Goal: Find specific page/section: Find specific page/section

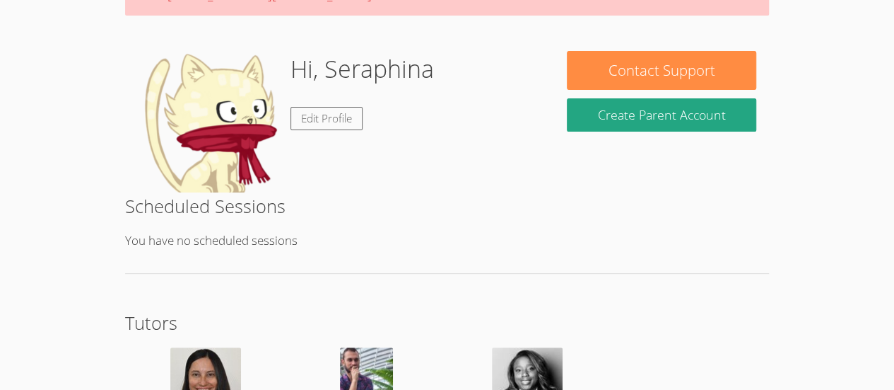
scroll to position [300, 0]
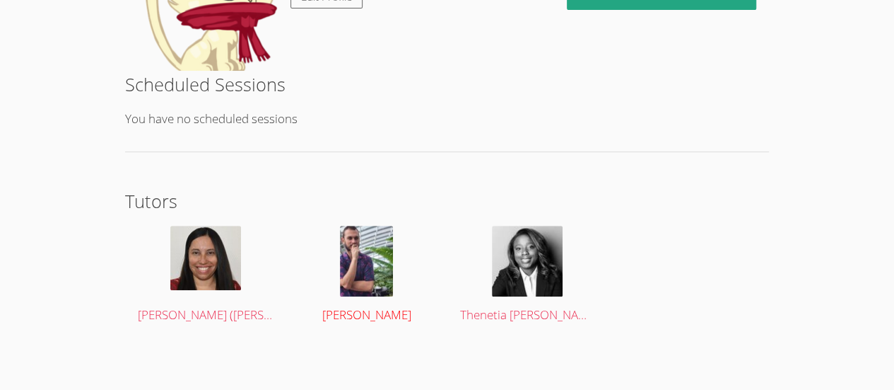
click at [368, 252] on img at bounding box center [366, 261] width 53 height 71
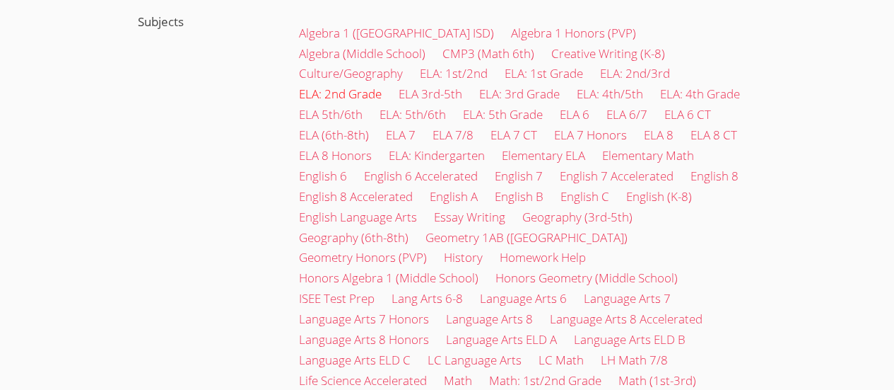
scroll to position [780, 0]
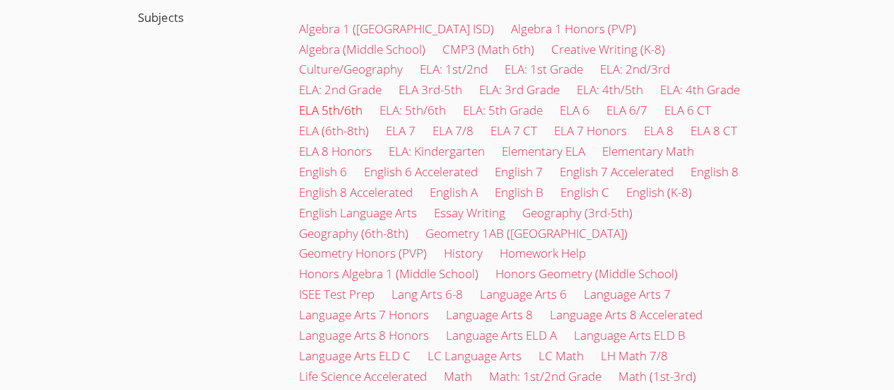
click at [363, 102] on link "ELA 5th/6th" at bounding box center [331, 110] width 64 height 16
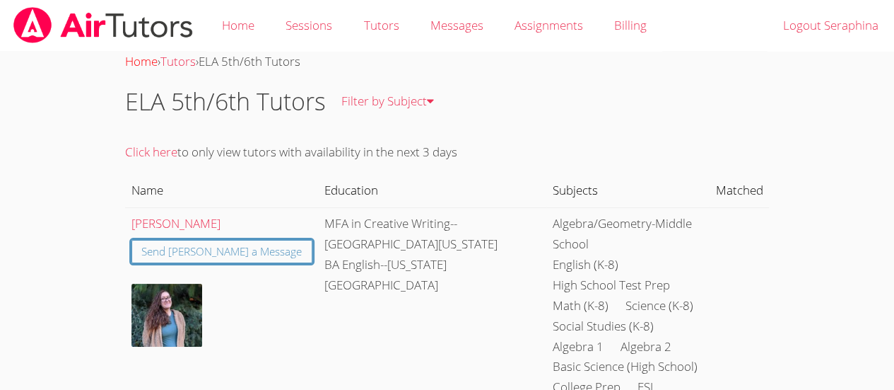
click at [141, 65] on link "Home" at bounding box center [141, 61] width 33 height 16
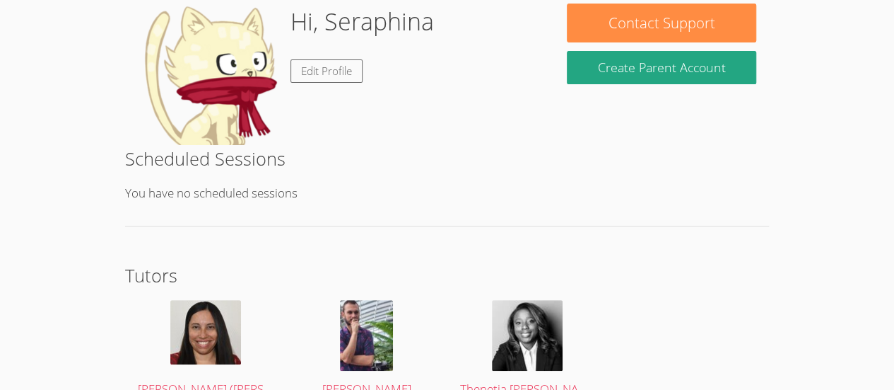
scroll to position [252, 0]
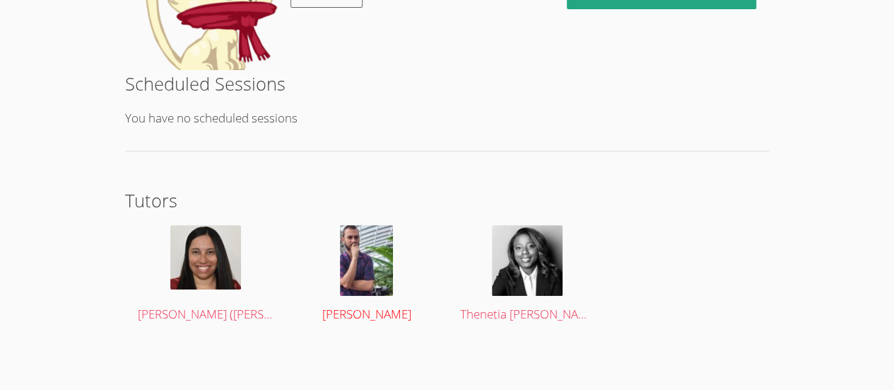
click at [386, 235] on img at bounding box center [366, 260] width 53 height 71
